Goal: Information Seeking & Learning: Learn about a topic

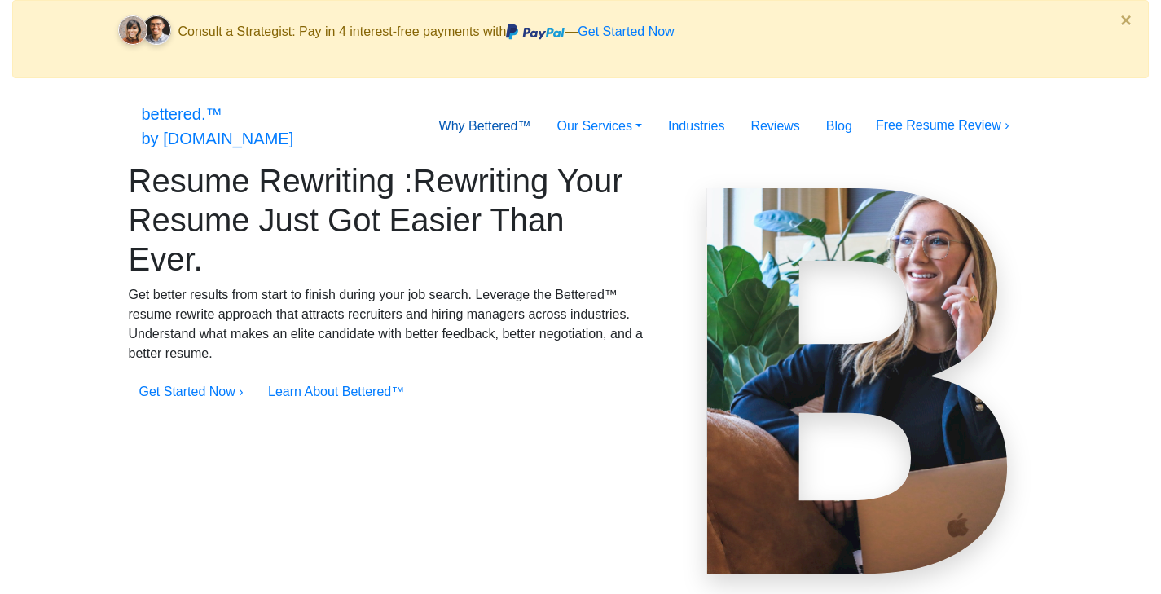
click at [543, 110] on link "Why Bettered™" at bounding box center [485, 126] width 118 height 33
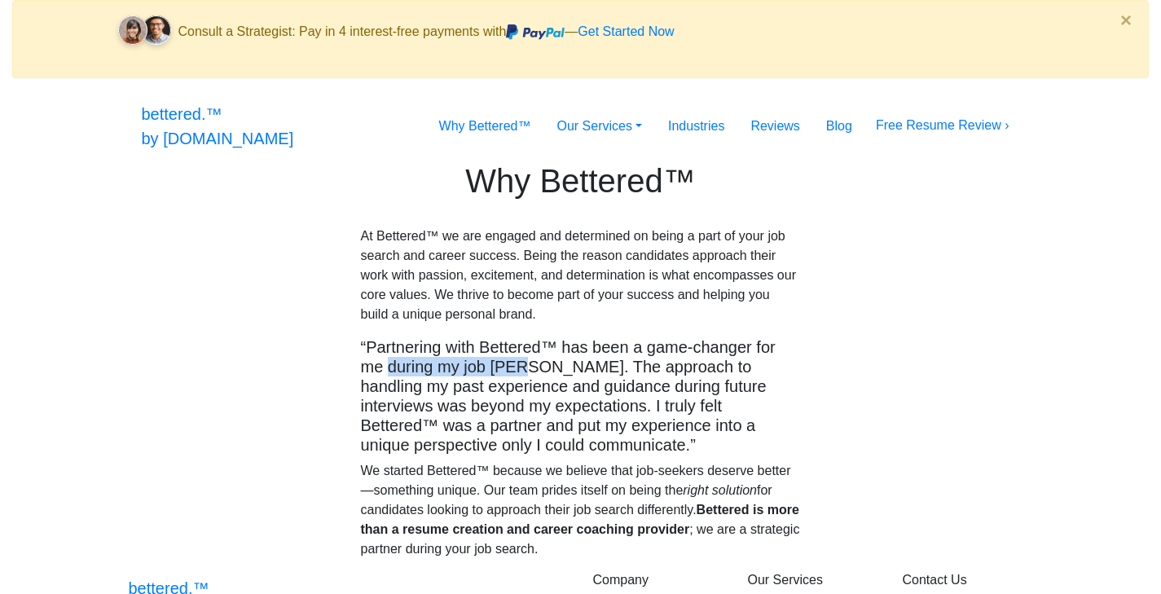
drag, startPoint x: 502, startPoint y: 389, endPoint x: 666, endPoint y: 387, distance: 163.8
click at [666, 387] on h5 "“Partnering with Bettered™ has been a game-changer for me during my job hunt. T…" at bounding box center [581, 395] width 440 height 117
copy h5 "during my job hunt"
